Goal: Check status: Check status

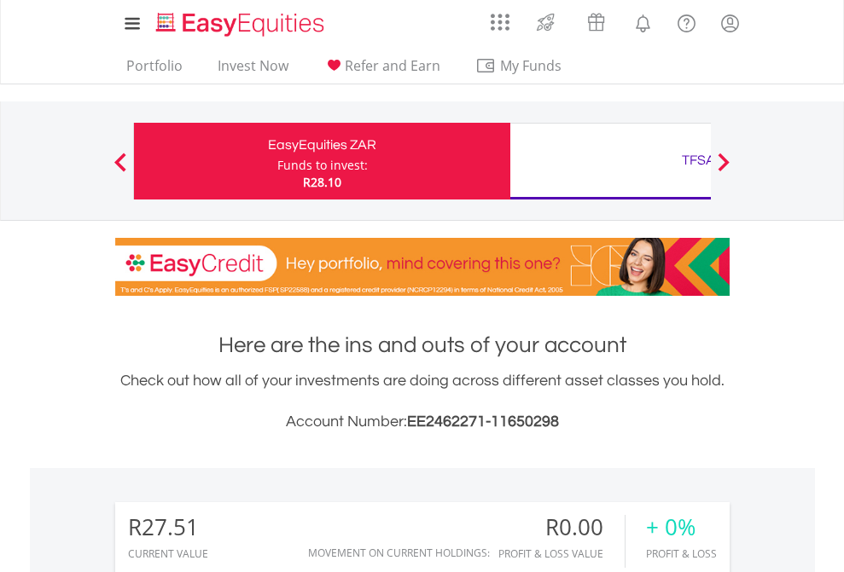
click at [277, 161] on div "Funds to invest:" at bounding box center [322, 165] width 90 height 17
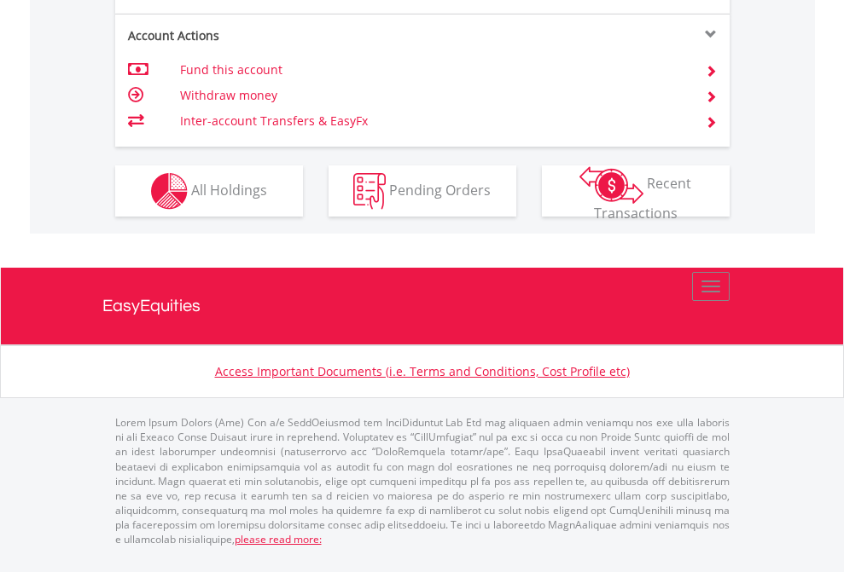
scroll to position [1635, 0]
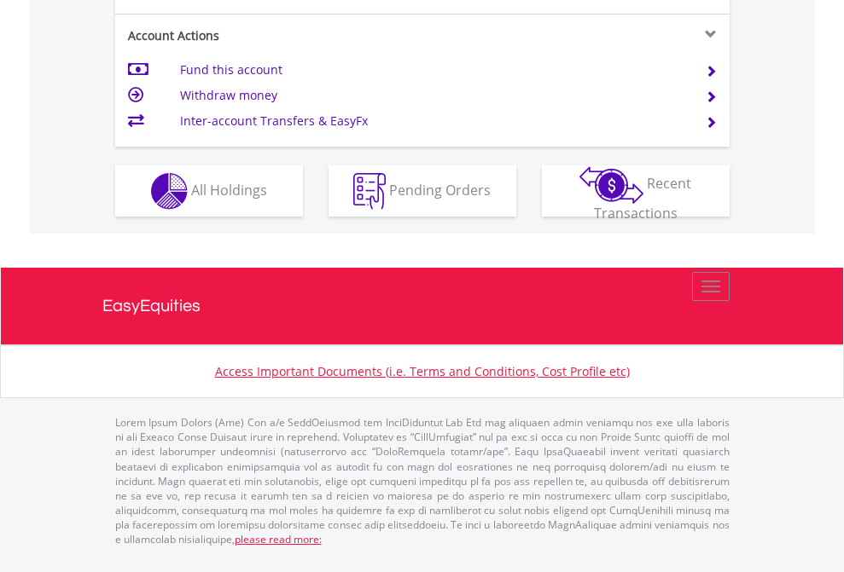
scroll to position [1669, 0]
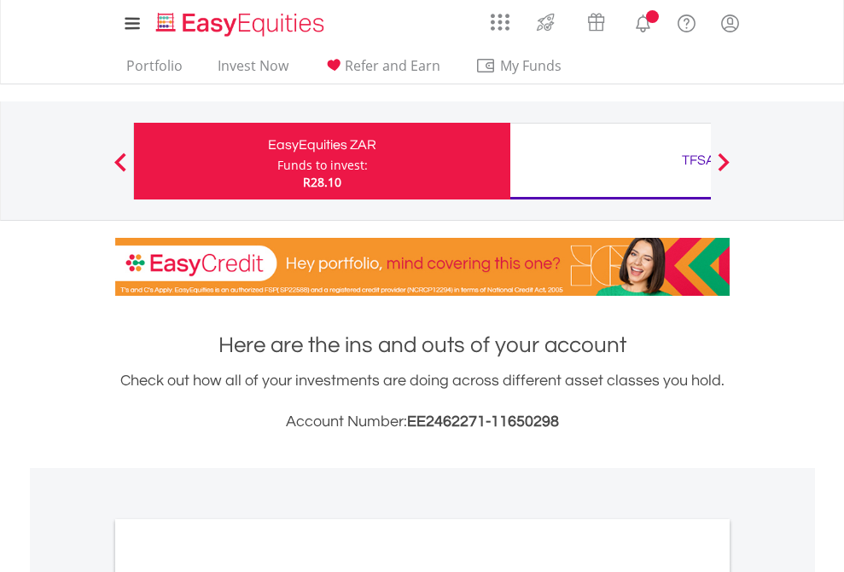
scroll to position [1025, 0]
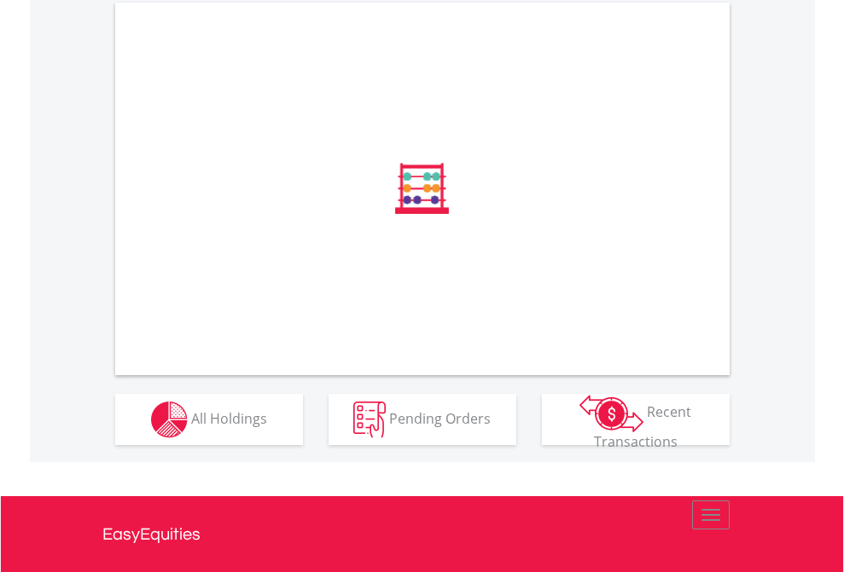
click at [191, 427] on span "All Holdings" at bounding box center [229, 418] width 76 height 19
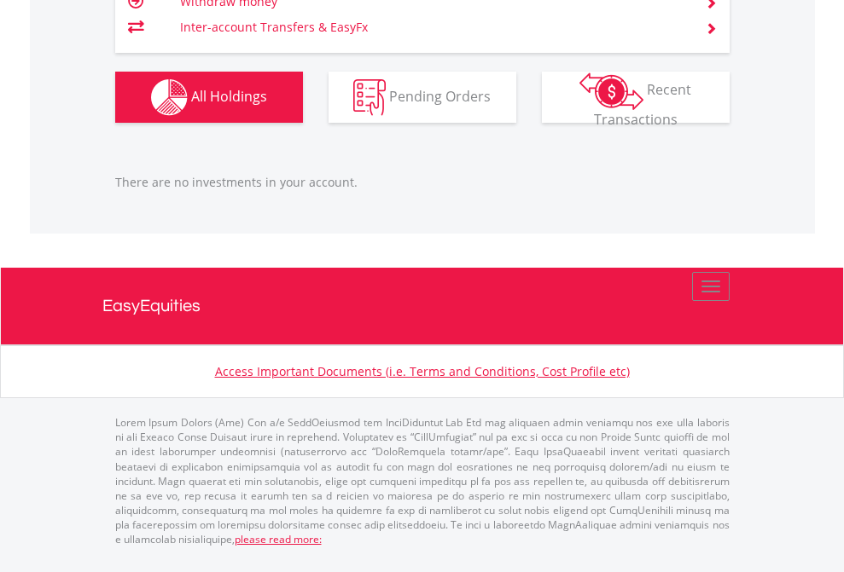
scroll to position [164, 268]
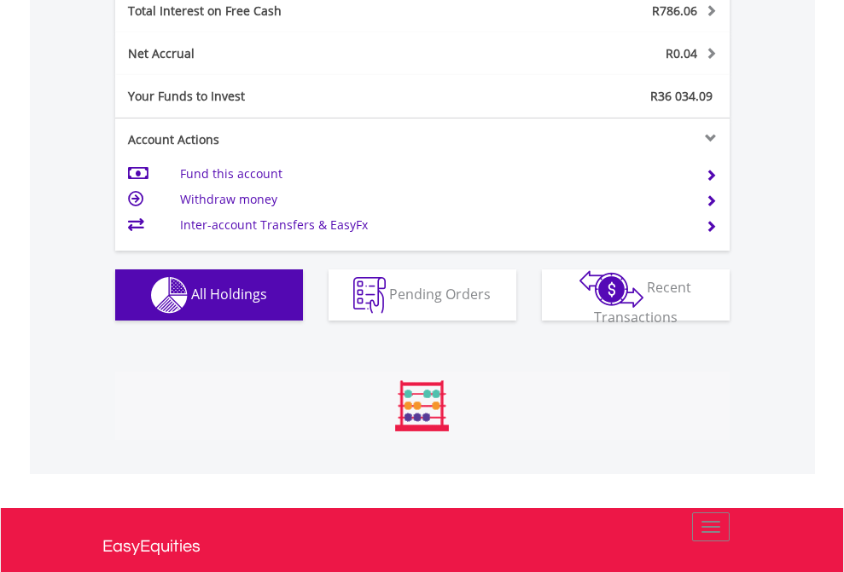
scroll to position [164, 268]
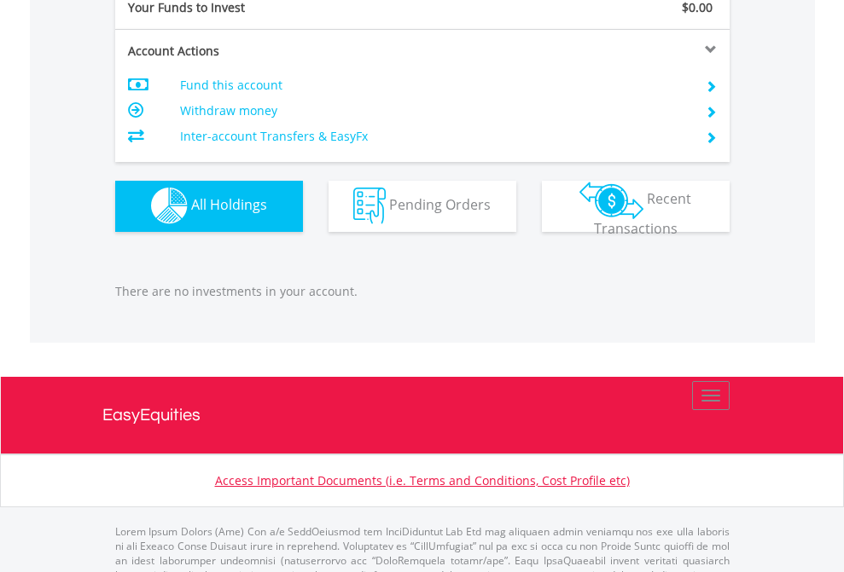
scroll to position [1689, 0]
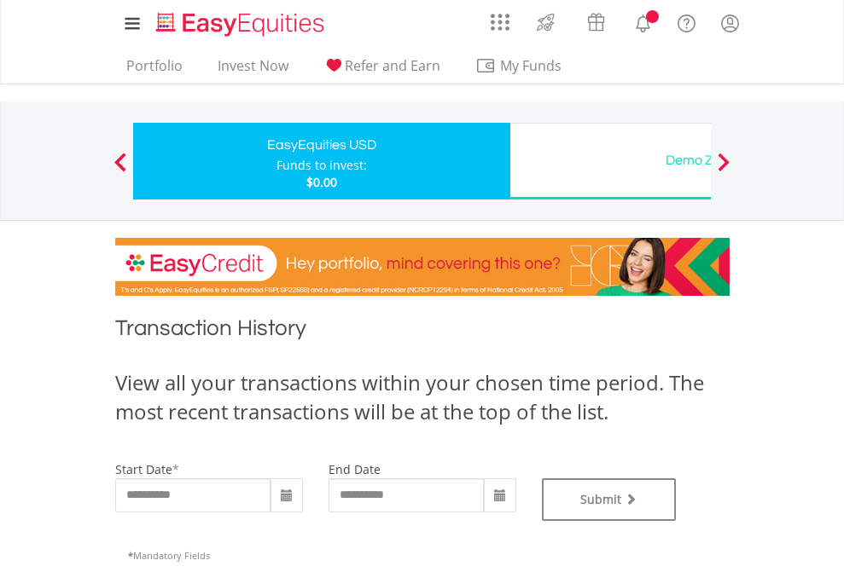
type input "**********"
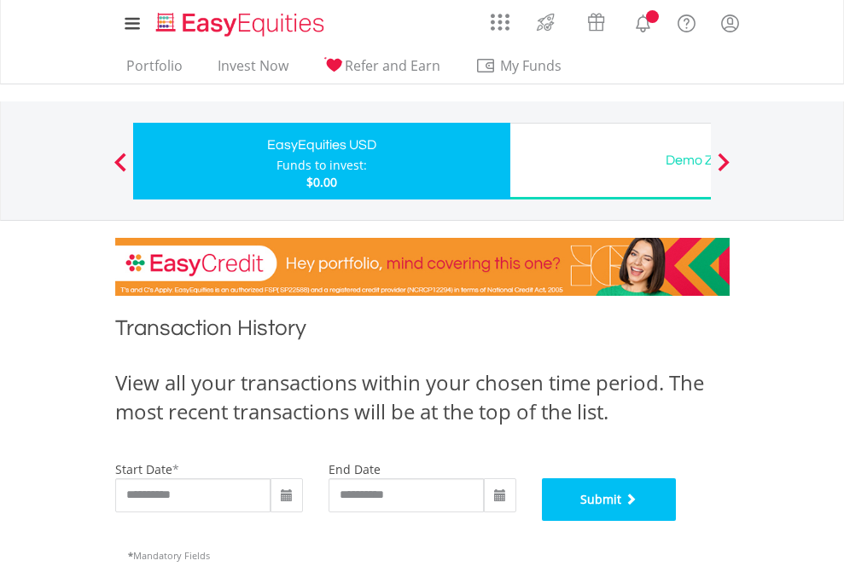
click at [676, 521] on button "Submit" at bounding box center [609, 500] width 135 height 43
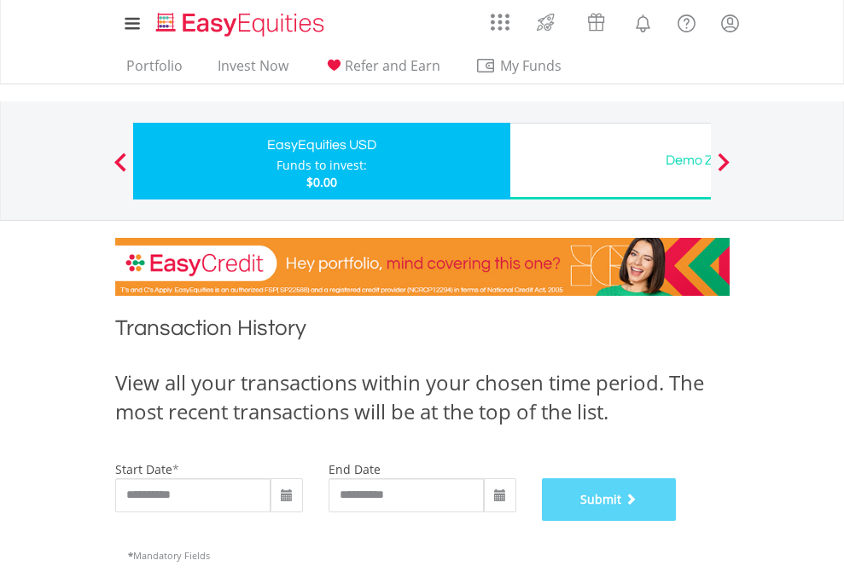
scroll to position [692, 0]
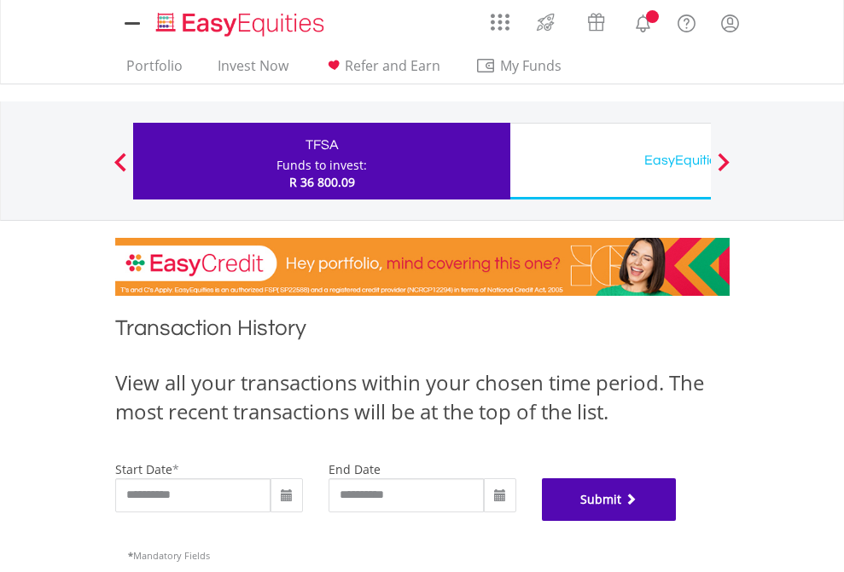
click at [676, 521] on button "Submit" at bounding box center [609, 500] width 135 height 43
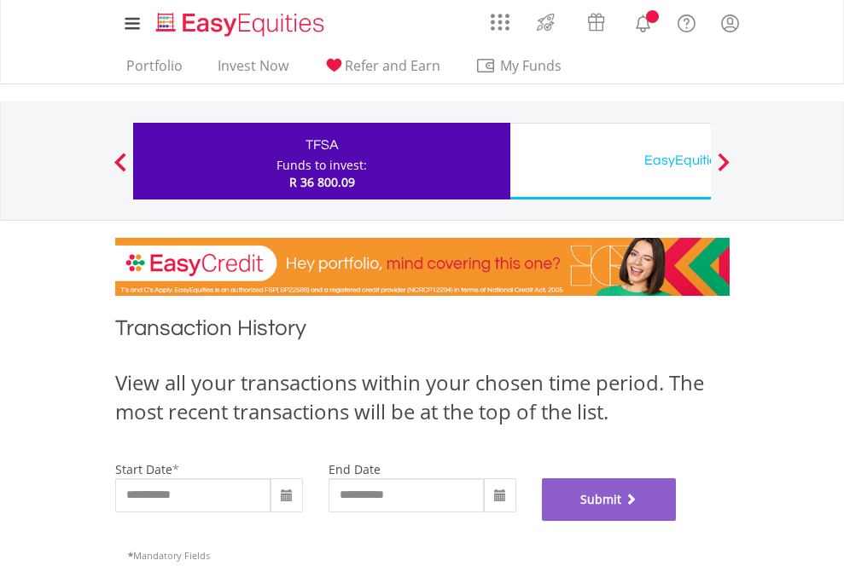
scroll to position [692, 0]
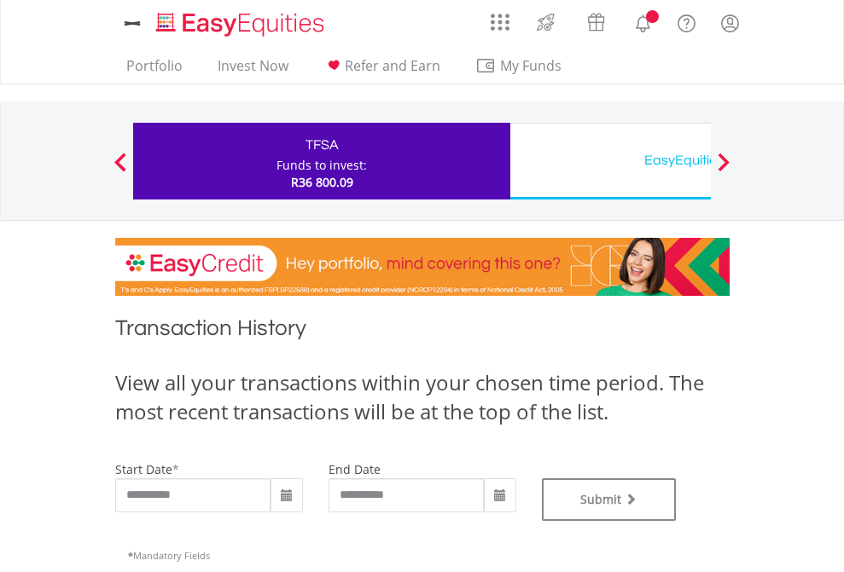
click at [610, 161] on div "EasyEquities USD" at bounding box center [698, 160] width 356 height 24
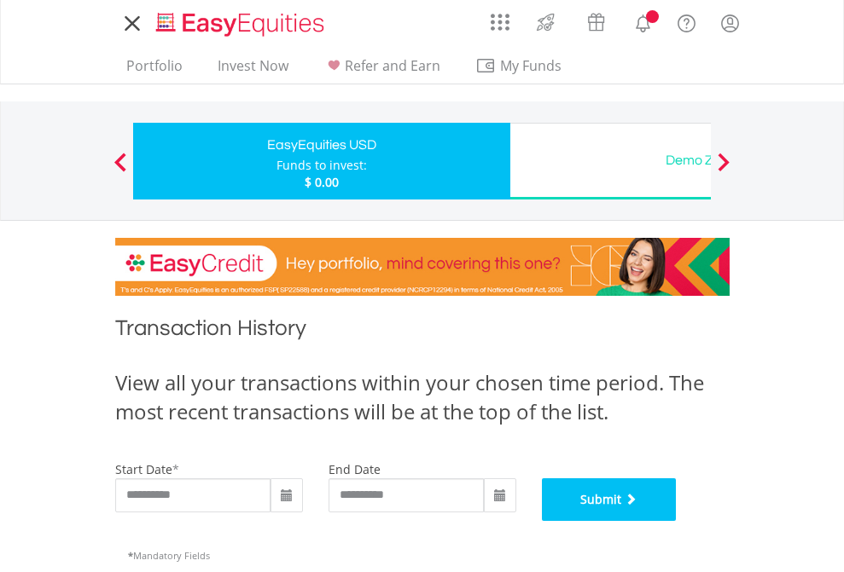
click at [676, 521] on button "Submit" at bounding box center [609, 500] width 135 height 43
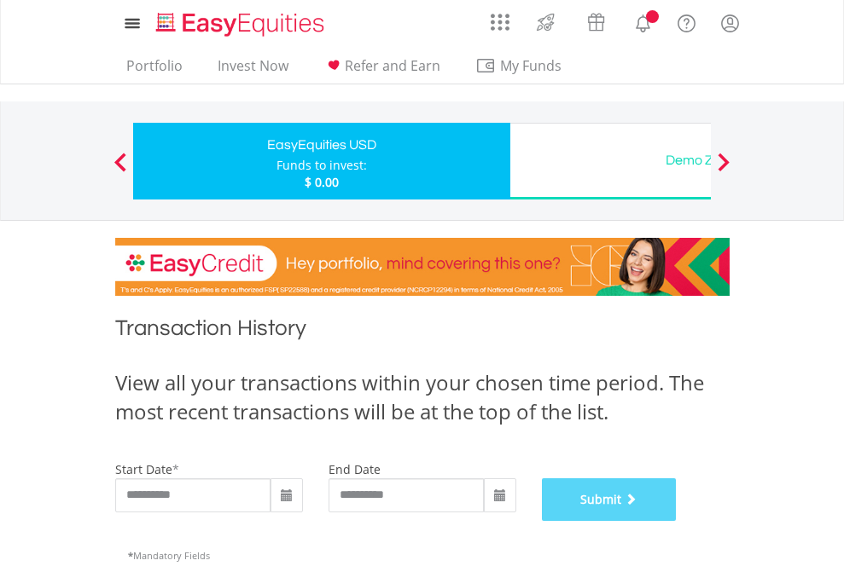
scroll to position [692, 0]
